Goal: Task Accomplishment & Management: Complete application form

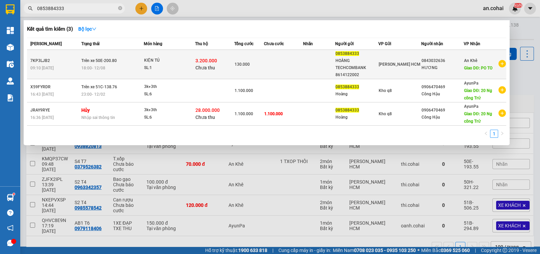
type input "0853884333"
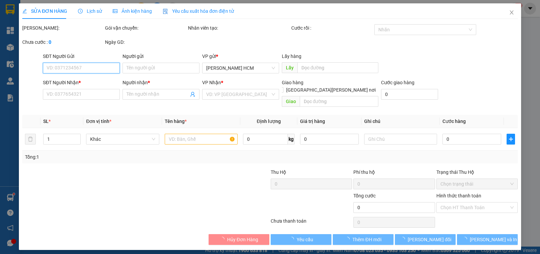
type input "0853884333"
type input "HOÀNG TECHCOMBANK 8614122002"
type input "0843032636"
type input "HƯƠNG"
type input "PO TO"
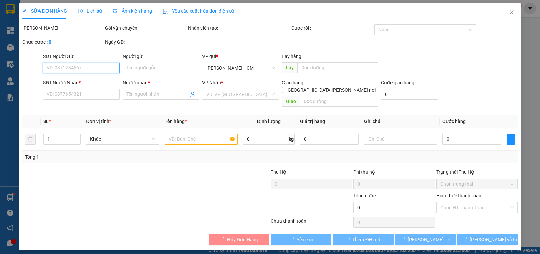
type input "3.200.000"
type input "130.000"
